Goal: Navigation & Orientation: Find specific page/section

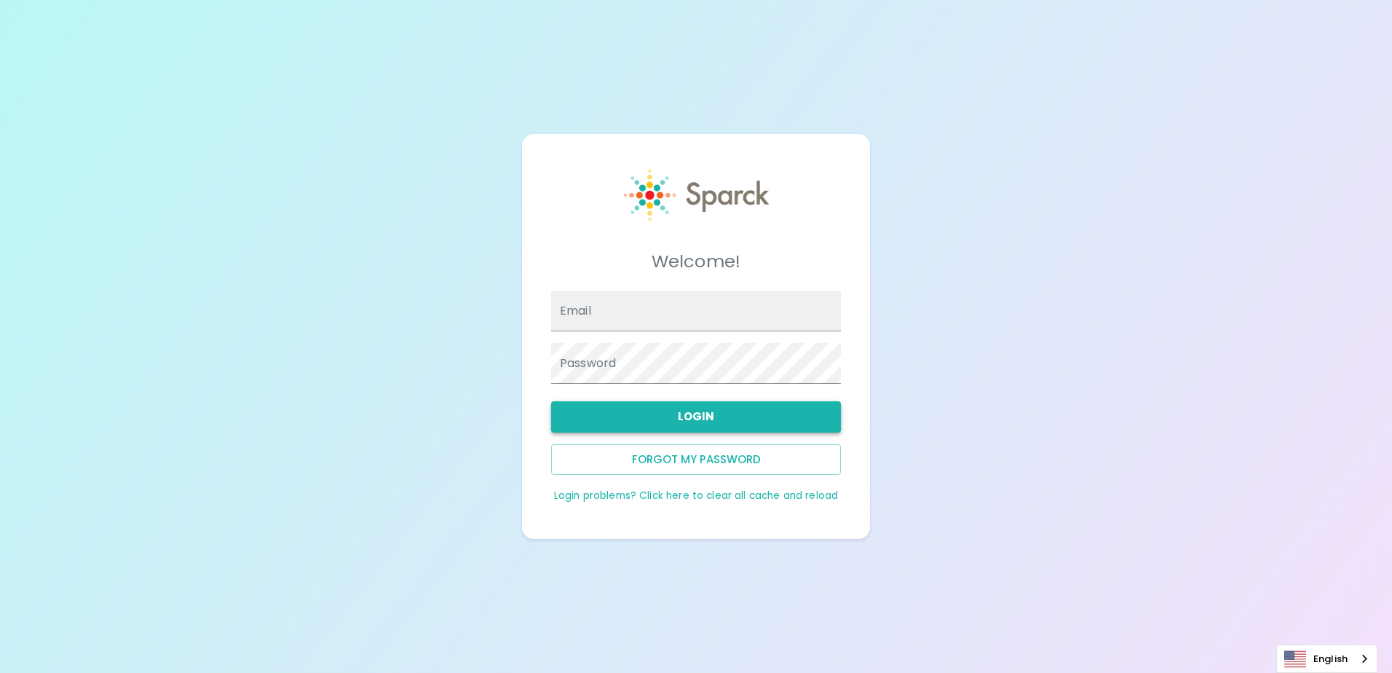
type input "[EMAIL_ADDRESS][DOMAIN_NAME]"
click at [661, 425] on button "Login" at bounding box center [696, 416] width 290 height 31
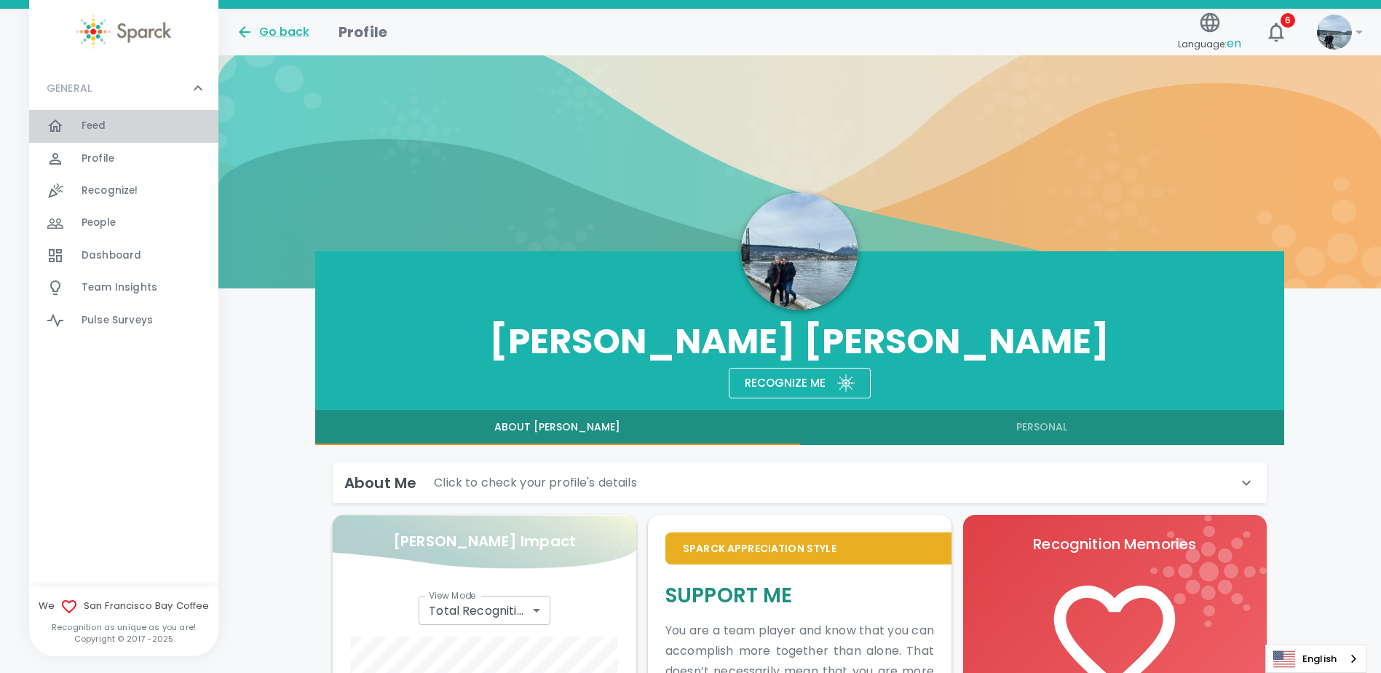
click at [101, 127] on span "Feed" at bounding box center [94, 126] width 25 height 15
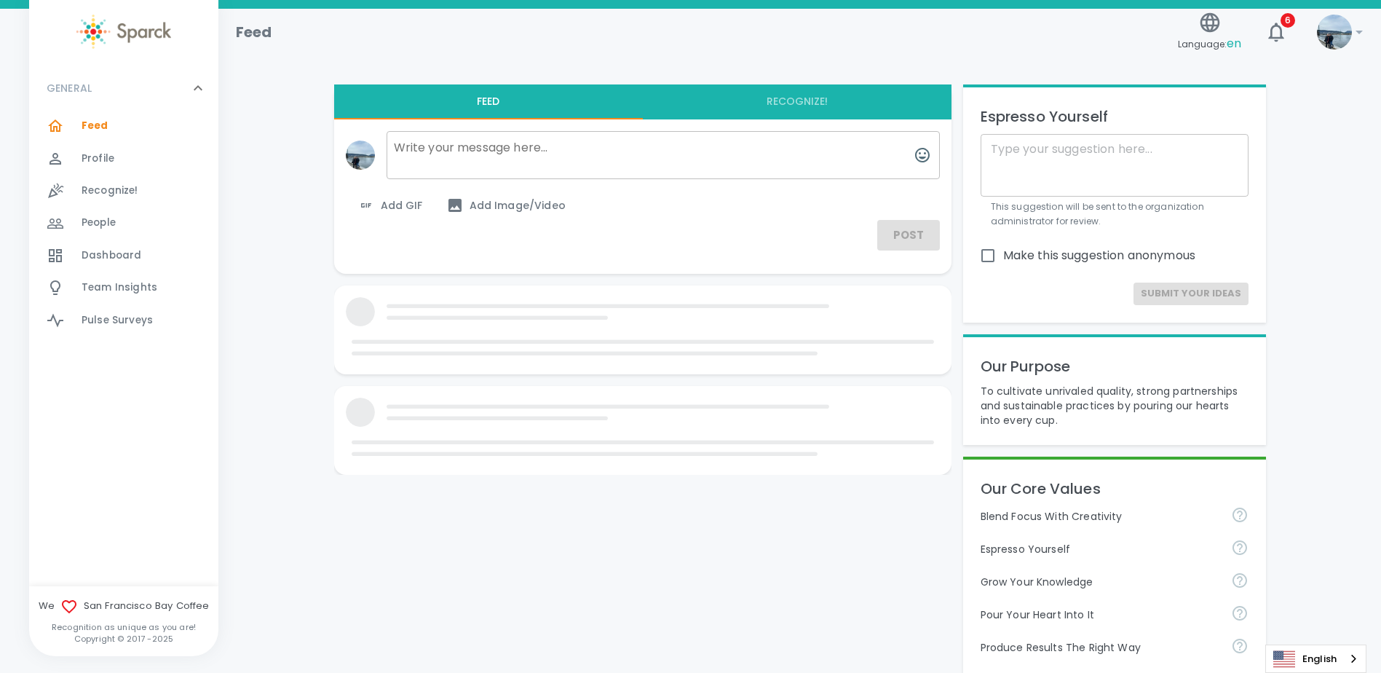
click at [143, 242] on div "Dashboard 0" at bounding box center [123, 256] width 189 height 32
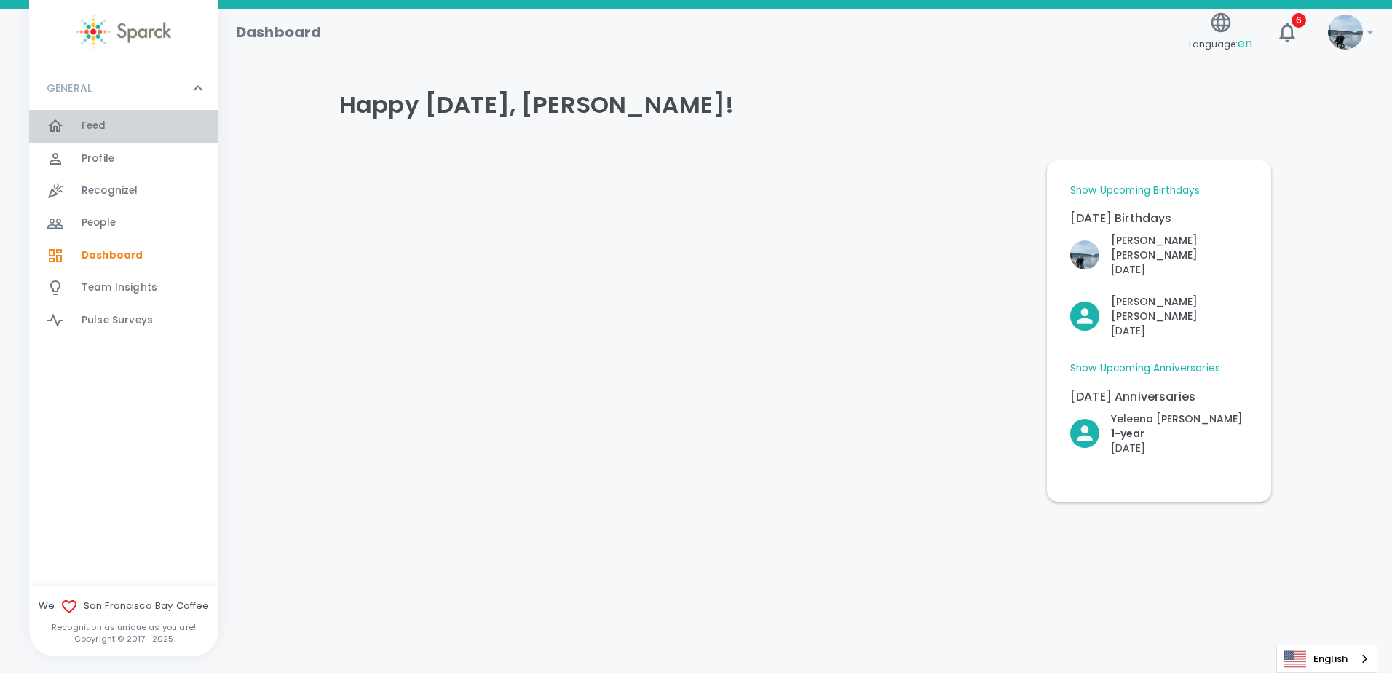
click at [108, 119] on div "Feed 0" at bounding box center [150, 126] width 137 height 20
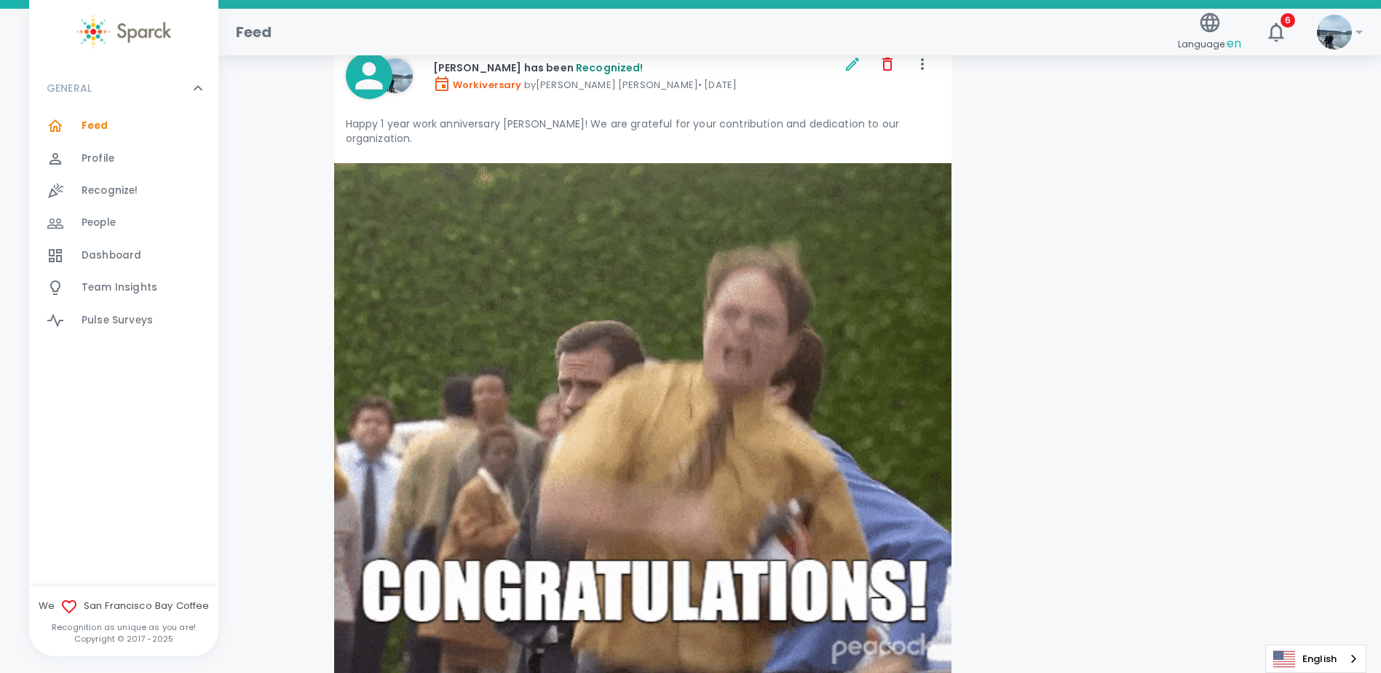
scroll to position [2621, 0]
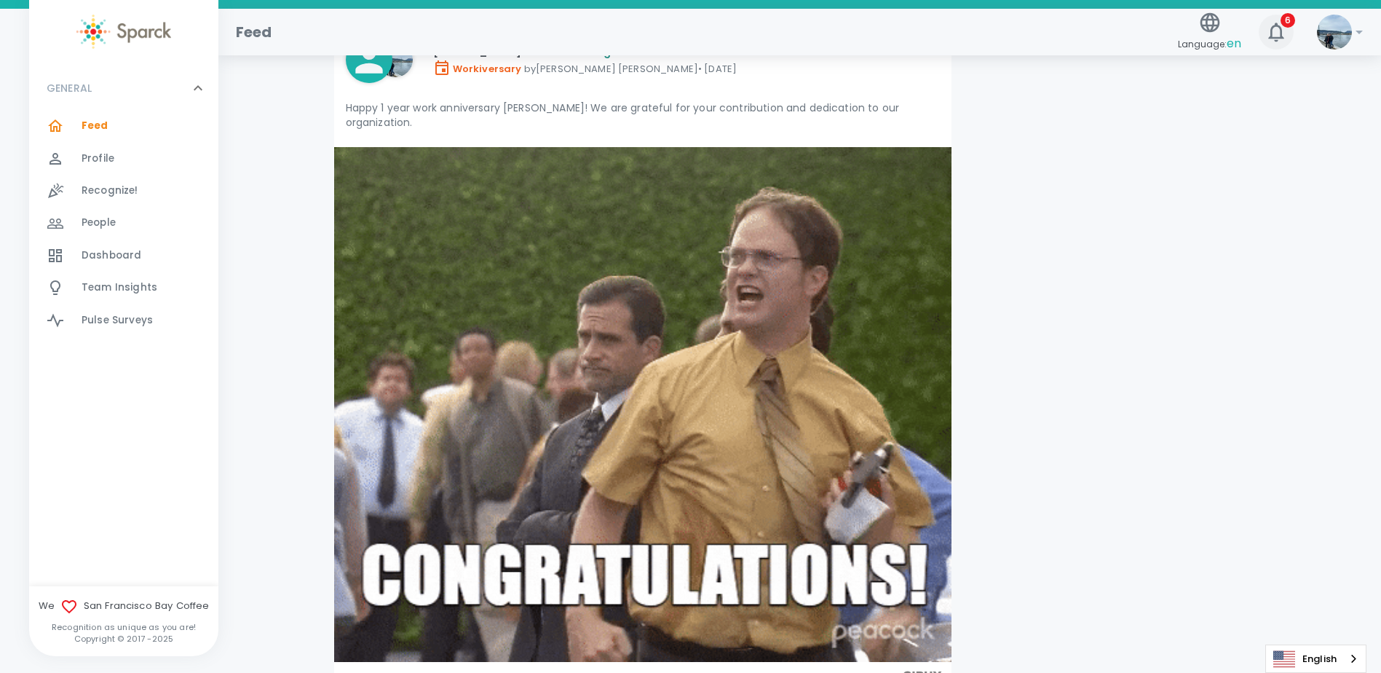
click at [1275, 28] on icon "button" at bounding box center [1276, 31] width 23 height 23
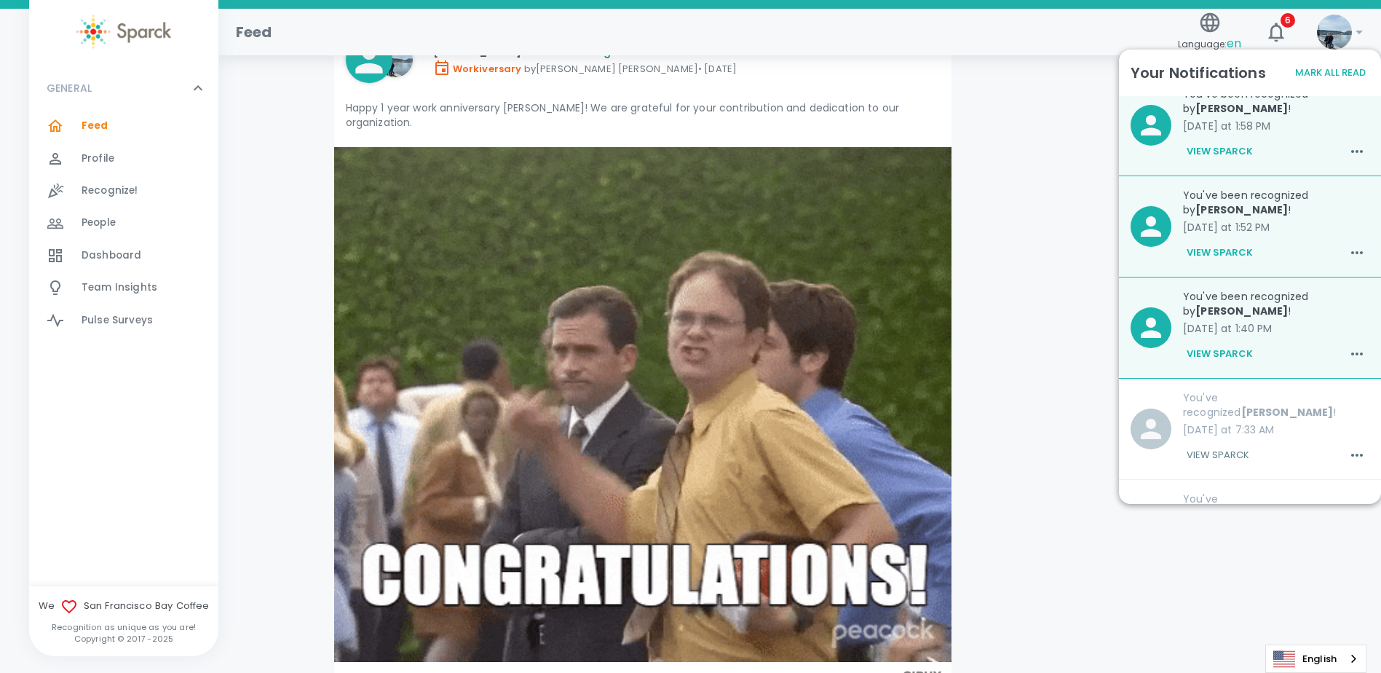
scroll to position [364, 0]
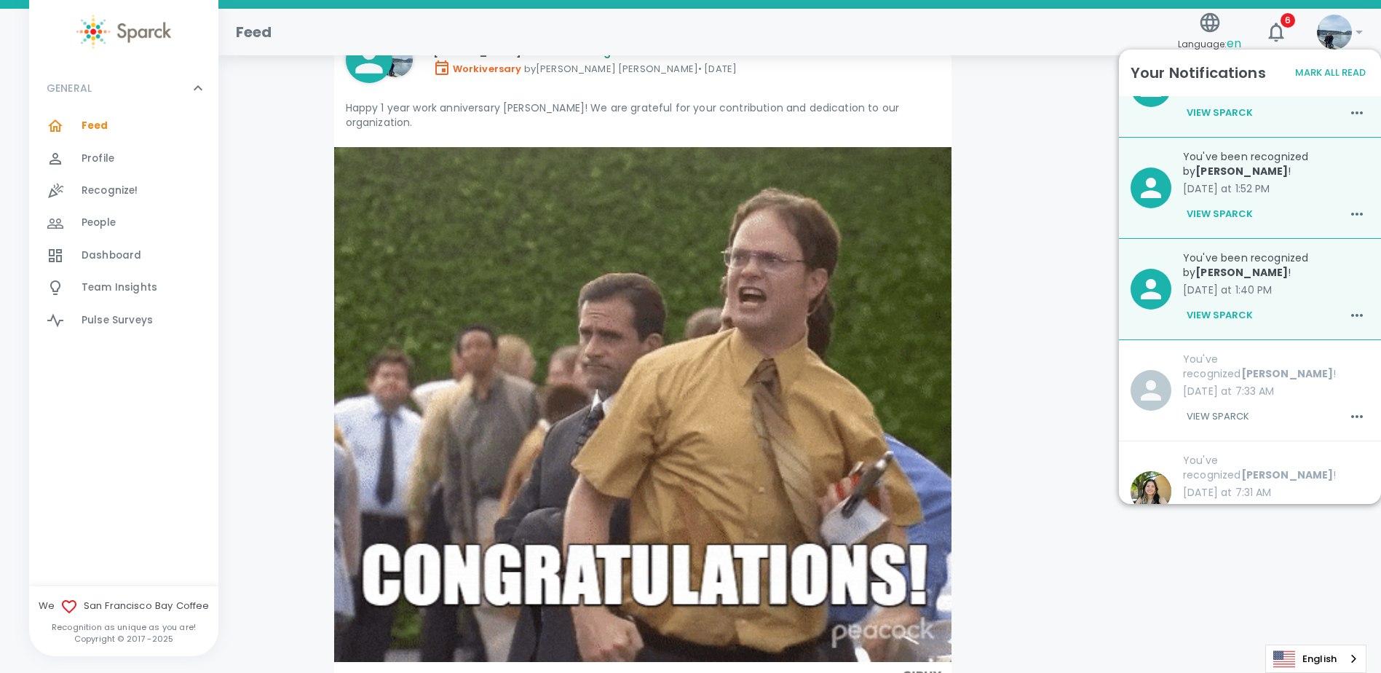
click at [1229, 318] on button "View Sparck" at bounding box center [1220, 315] width 74 height 25
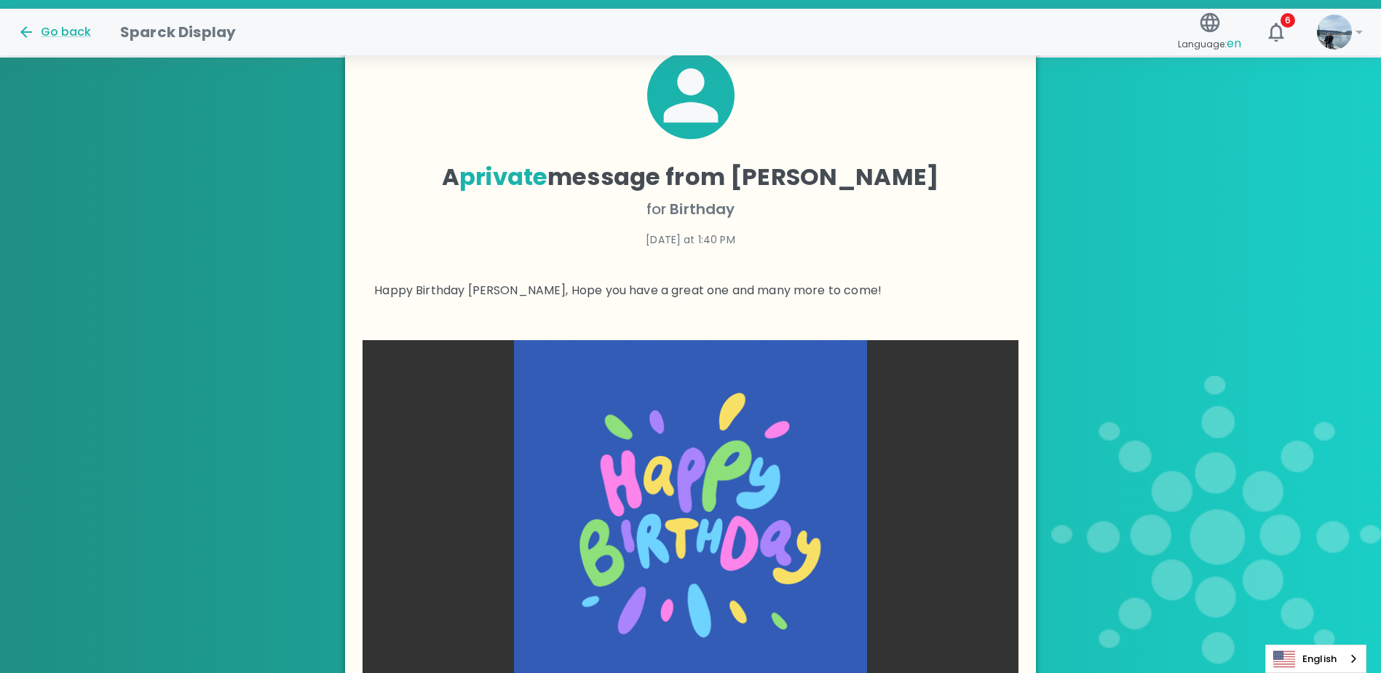
scroll to position [305, 0]
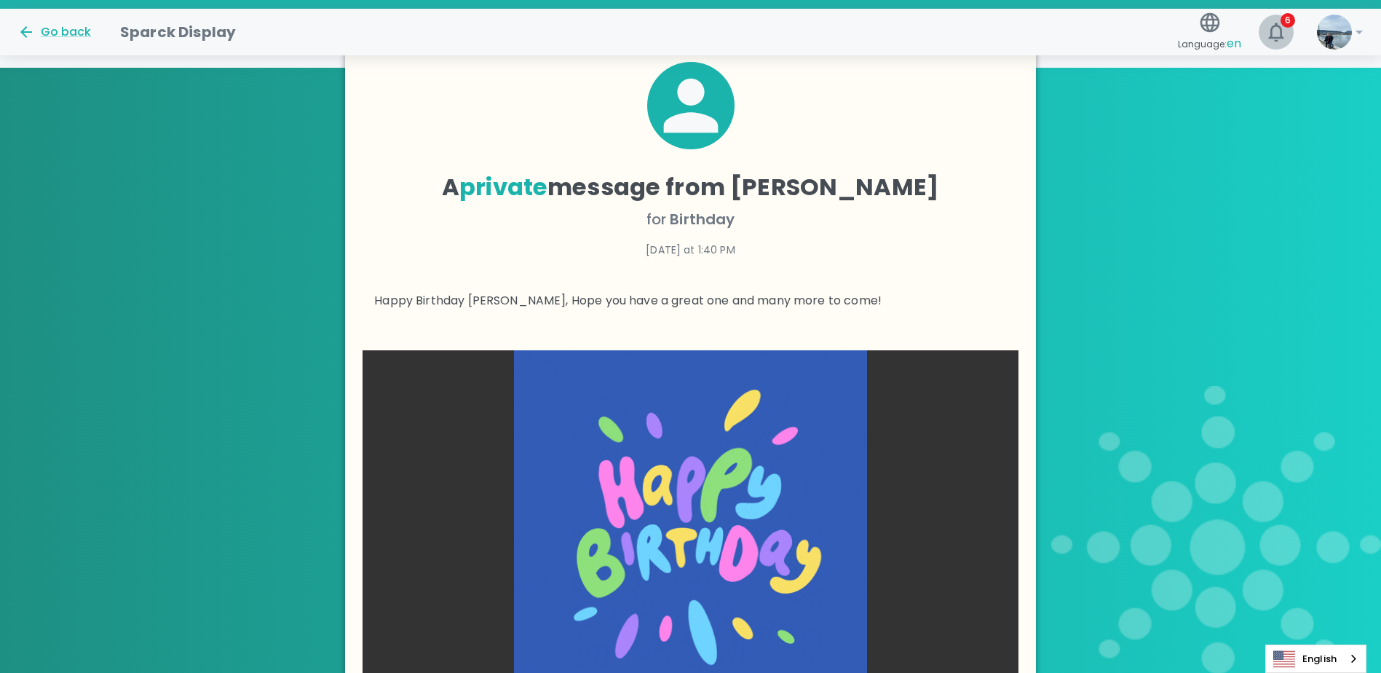
click at [1284, 36] on icon "button" at bounding box center [1276, 31] width 23 height 23
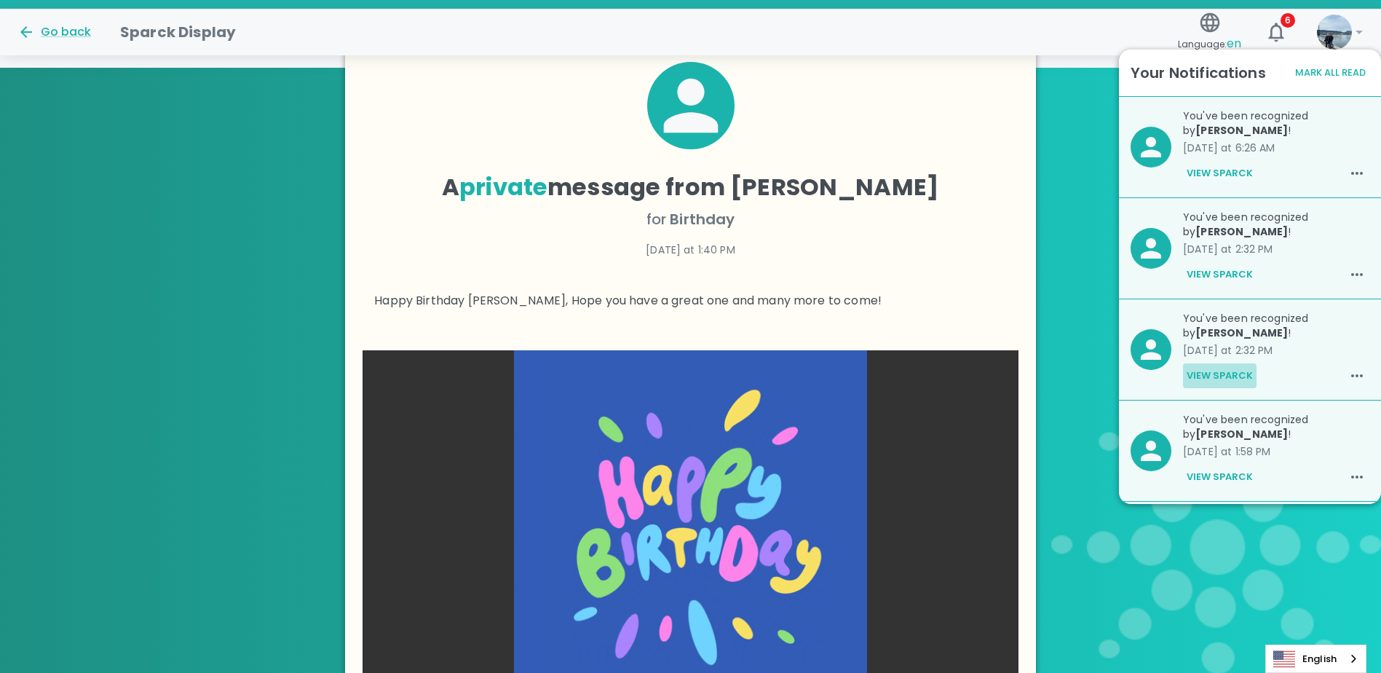
click at [1237, 371] on button "View Sparck" at bounding box center [1220, 375] width 74 height 25
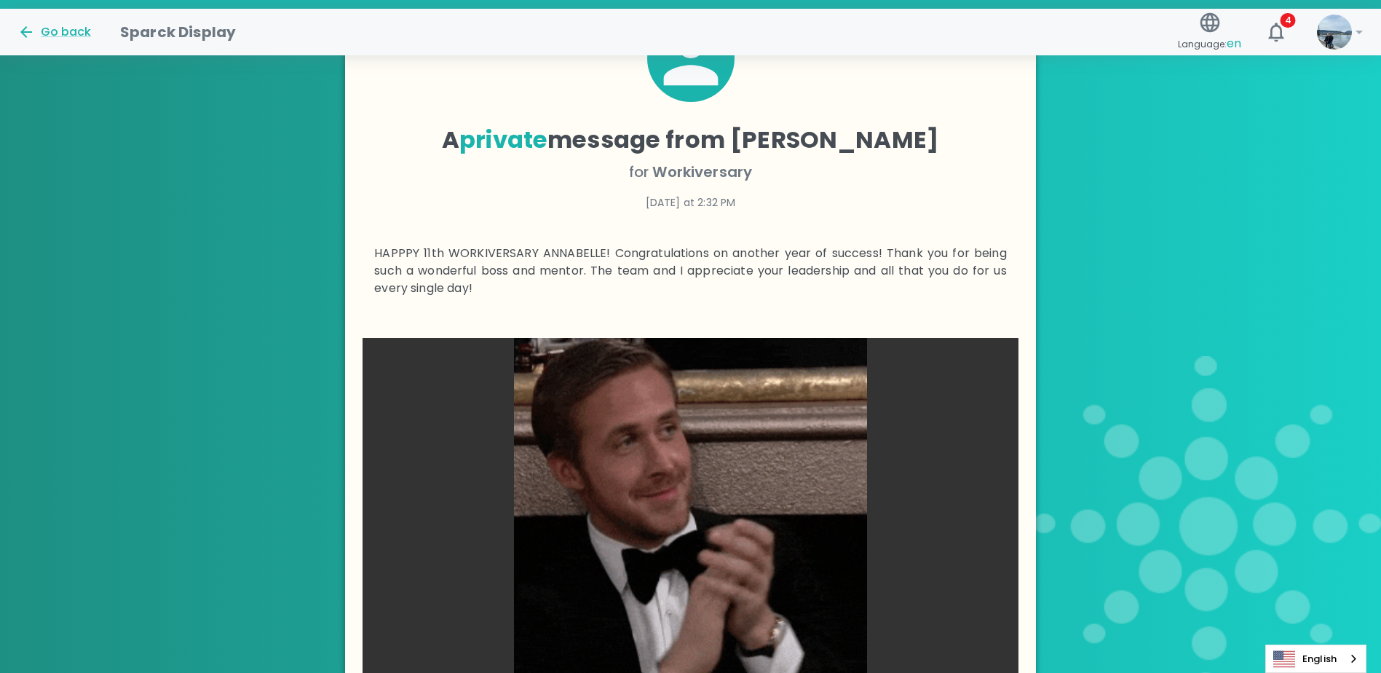
scroll to position [378, 0]
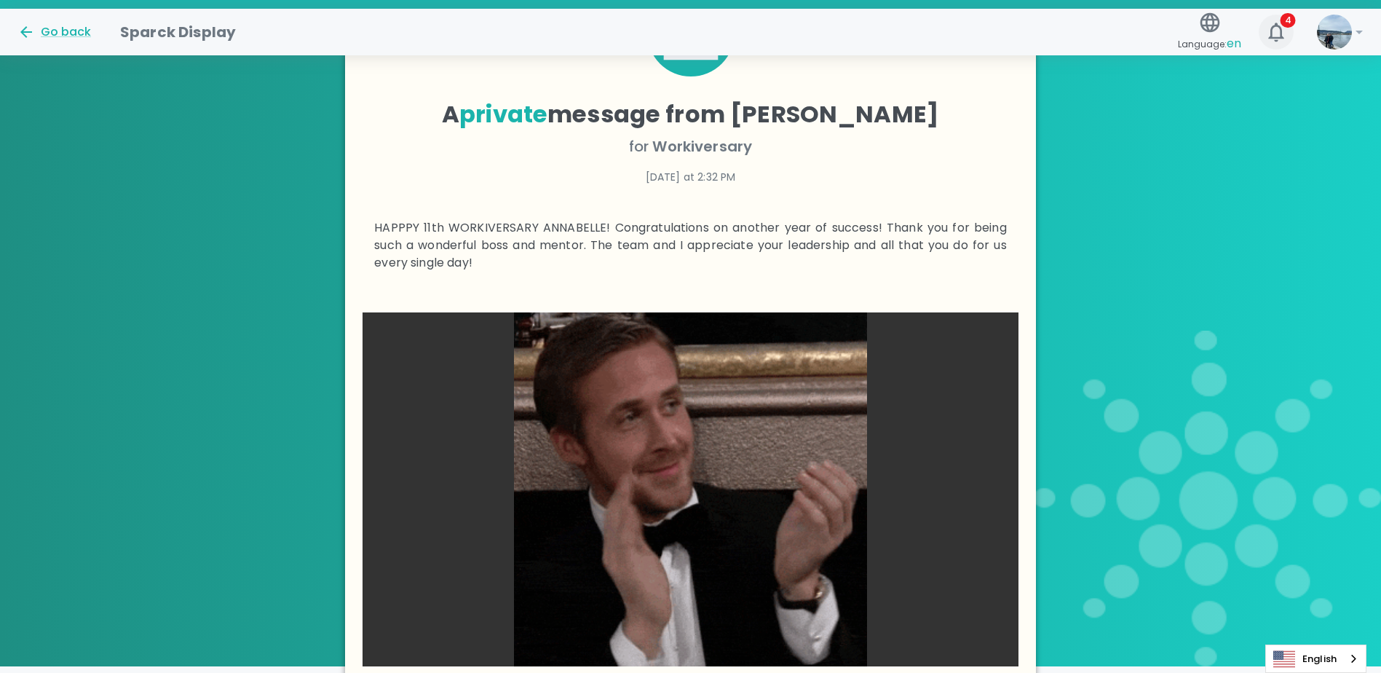
click at [1275, 25] on icon "button" at bounding box center [1275, 32] width 15 height 19
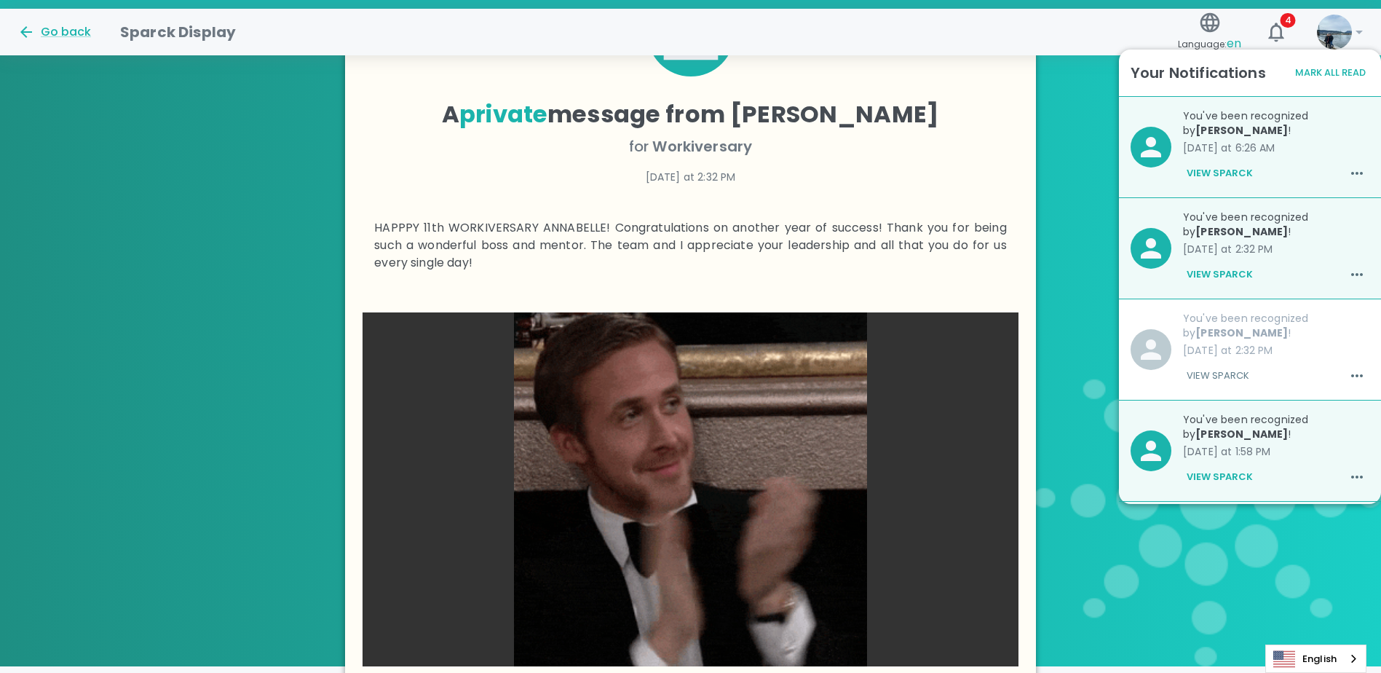
click at [1212, 271] on button "View Sparck" at bounding box center [1220, 274] width 74 height 25
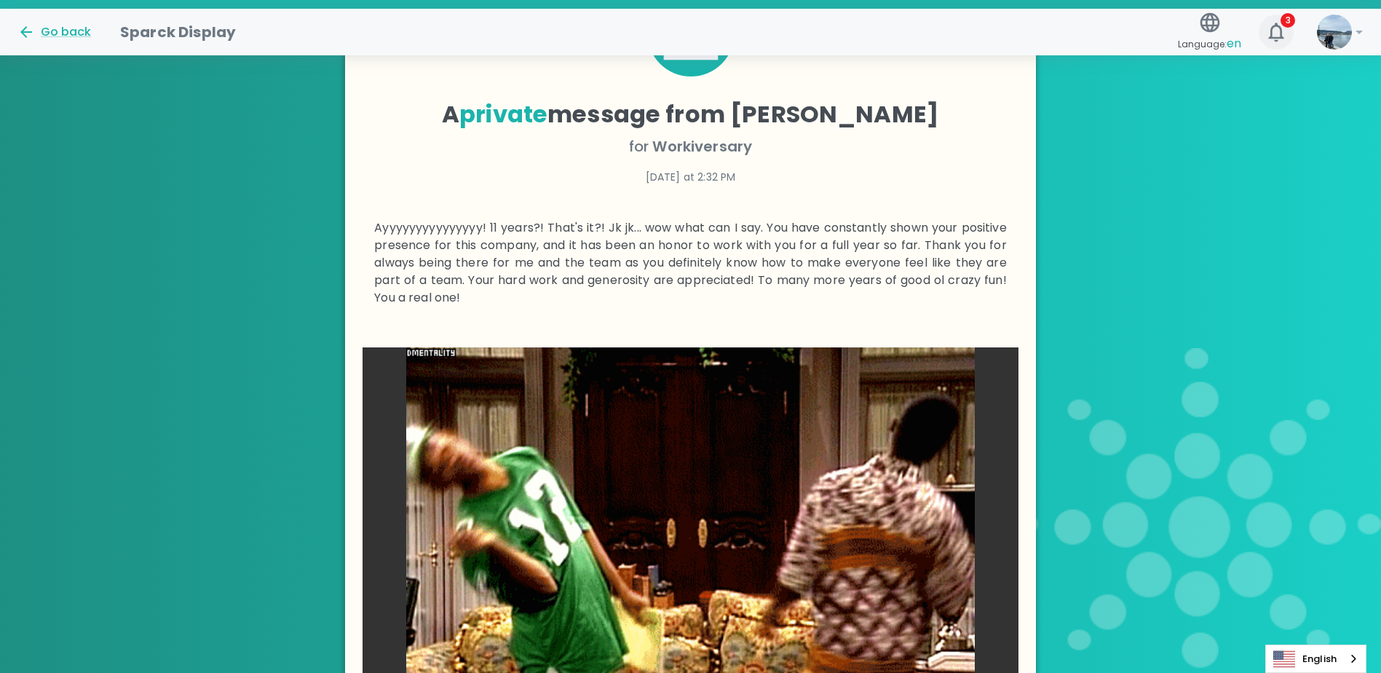
click at [1276, 30] on icon "button" at bounding box center [1276, 31] width 23 height 23
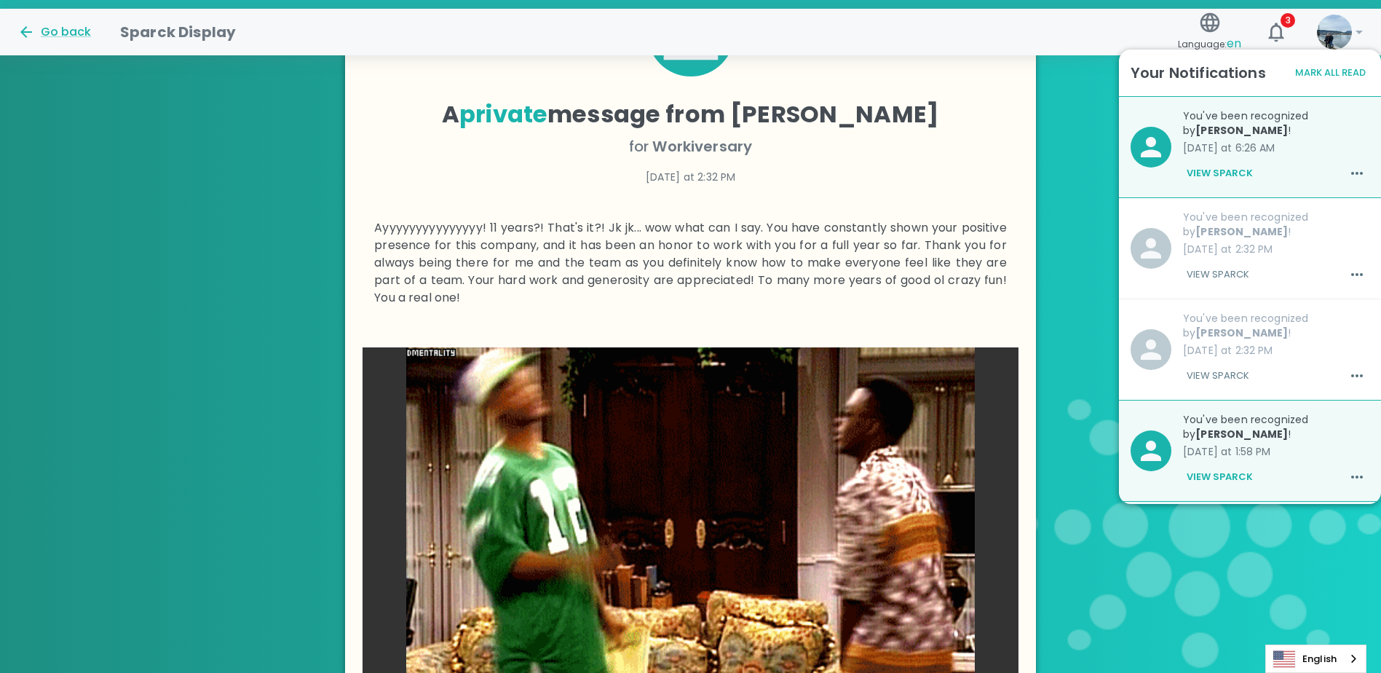
click at [1239, 173] on button "View Sparck" at bounding box center [1220, 173] width 74 height 25
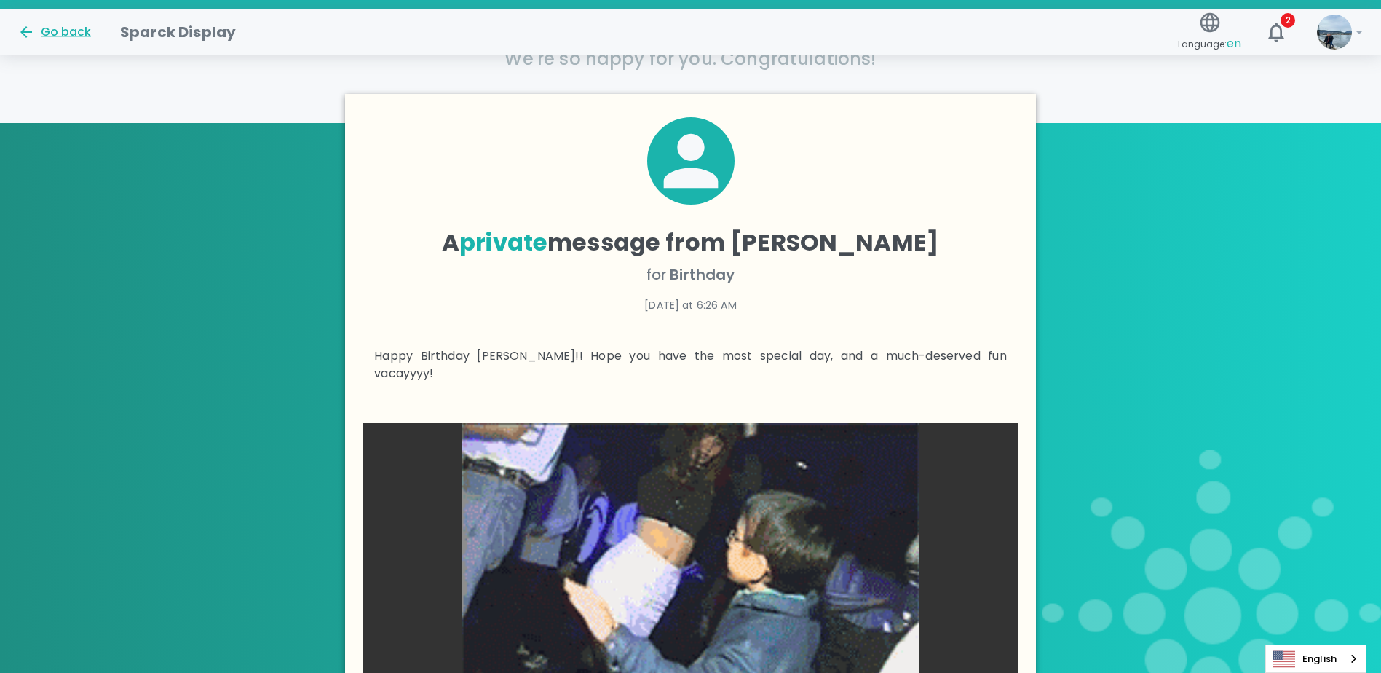
scroll to position [232, 0]
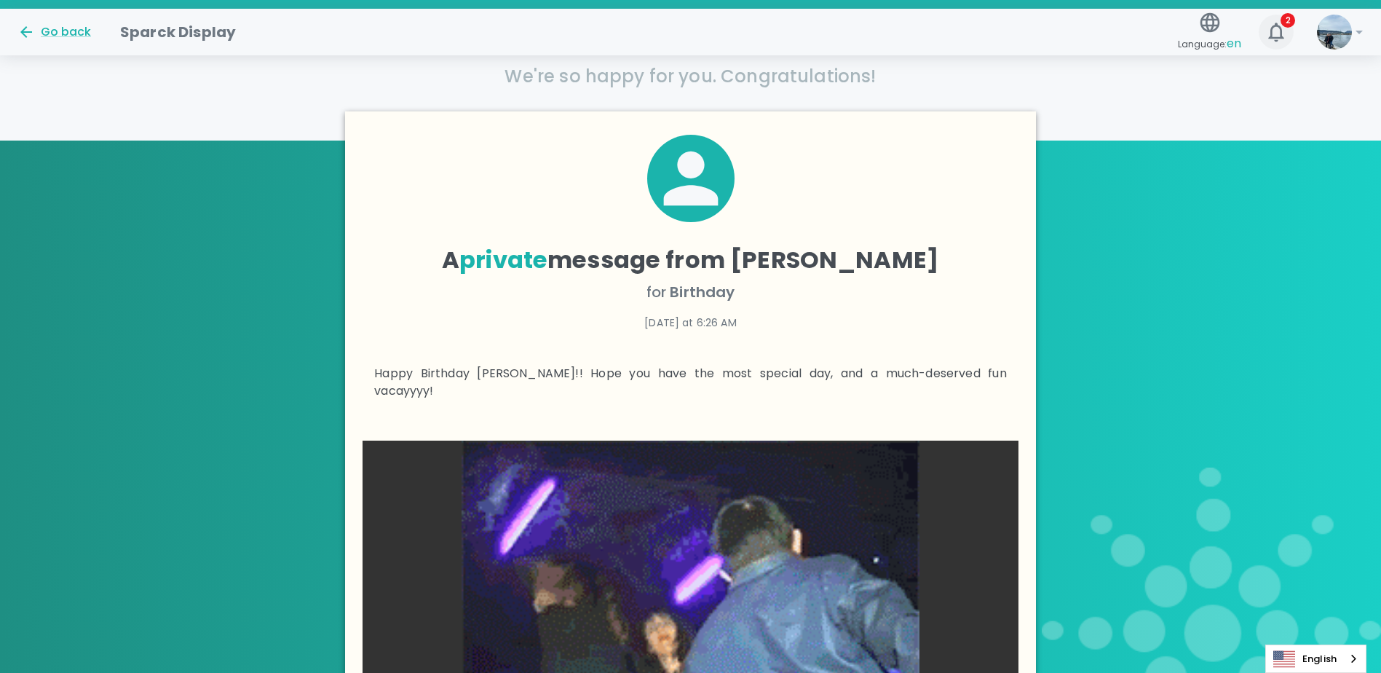
click at [1273, 42] on icon "button" at bounding box center [1276, 31] width 23 height 23
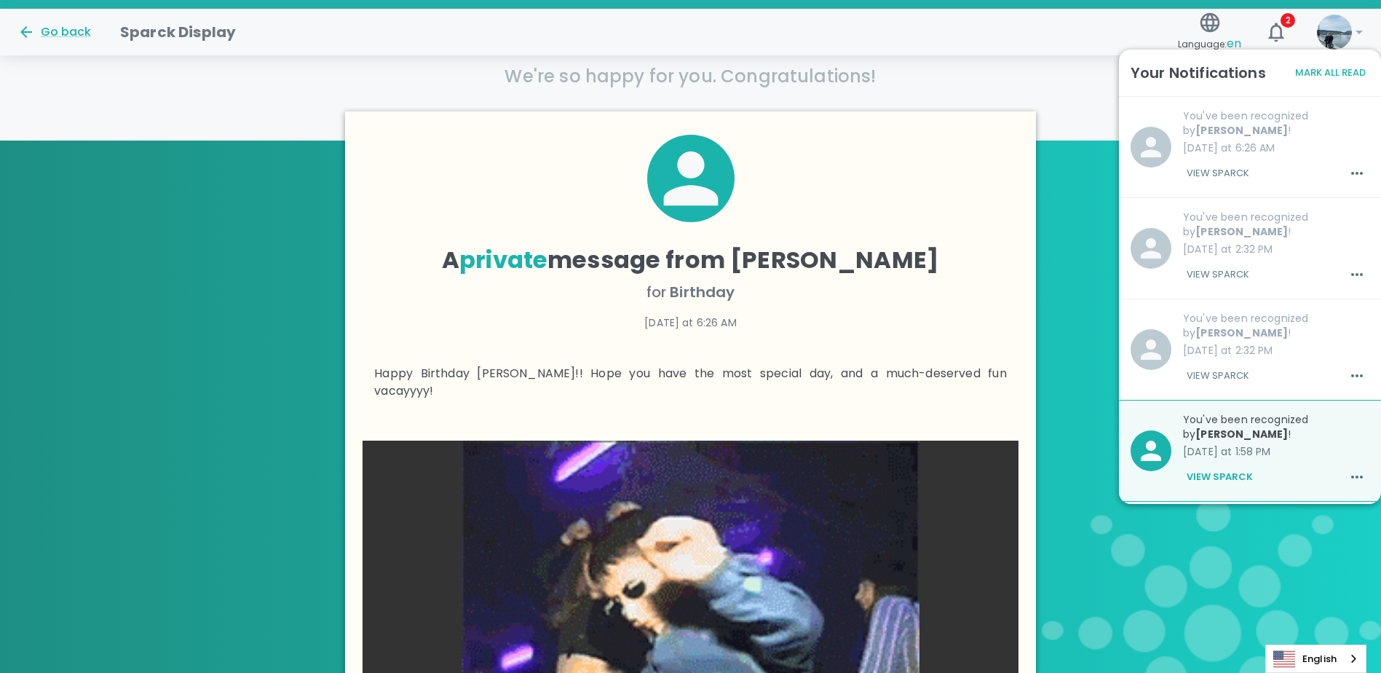
click at [1221, 478] on button "View Sparck" at bounding box center [1220, 477] width 74 height 25
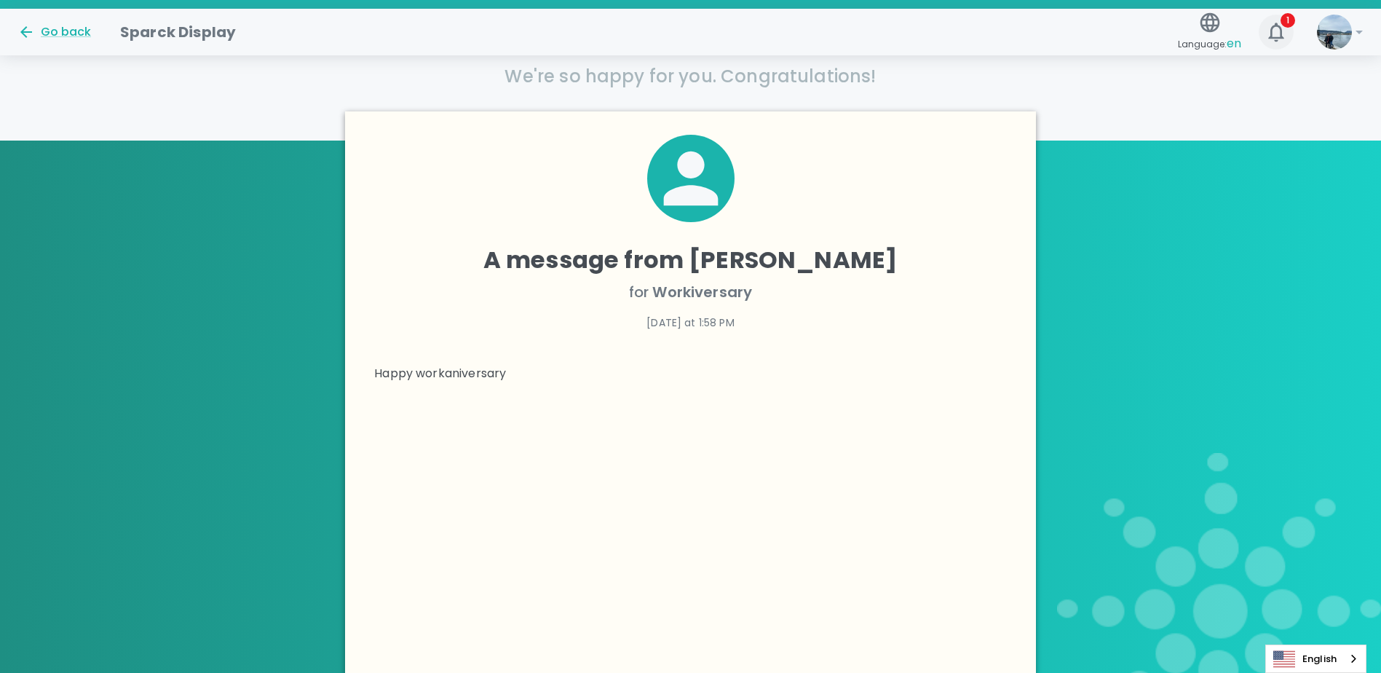
click at [1280, 40] on icon "button" at bounding box center [1276, 31] width 23 height 23
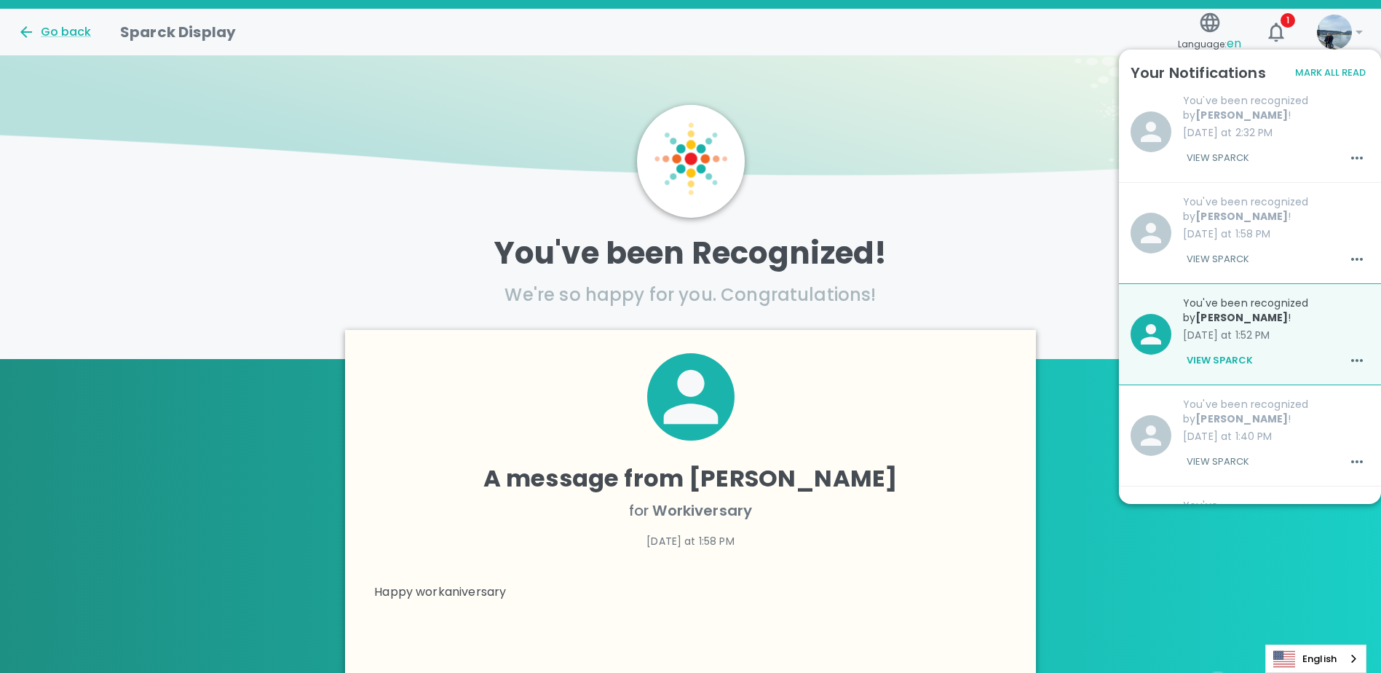
scroll to position [218, 0]
click at [1224, 352] on button "View Sparck" at bounding box center [1220, 359] width 74 height 25
